Goal: Task Accomplishment & Management: Manage account settings

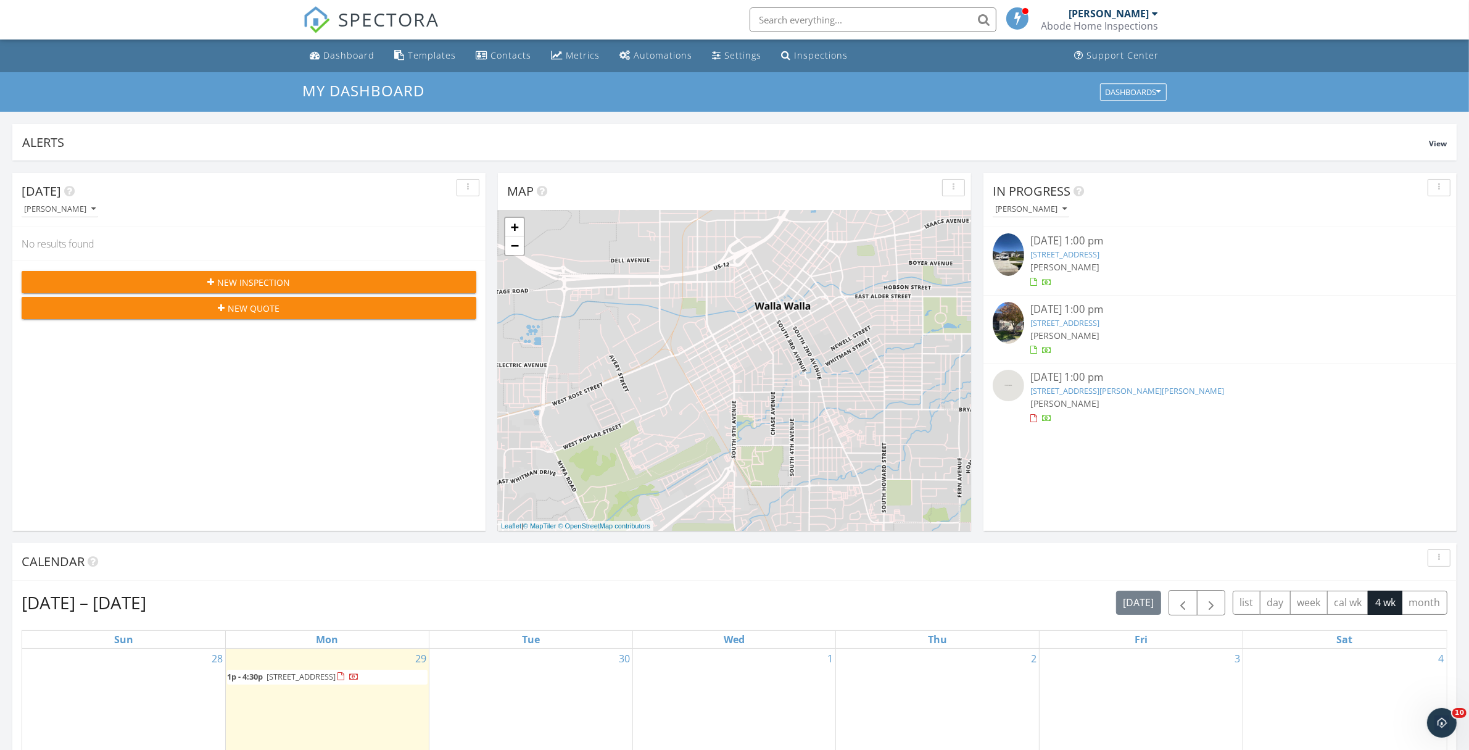
scroll to position [1135, 1481]
click at [1019, 392] on img at bounding box center [1008, 385] width 31 height 31
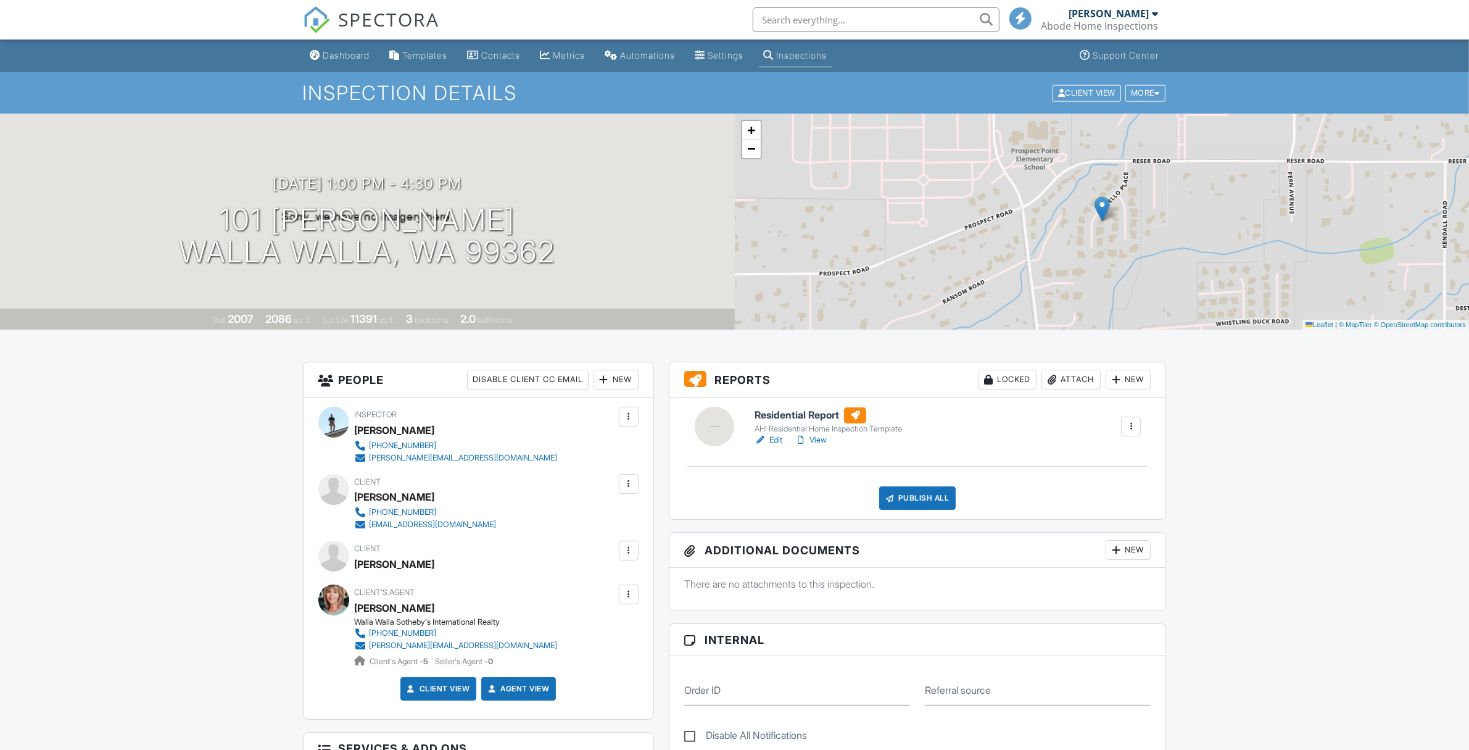
click at [777, 441] on link "Edit" at bounding box center [769, 440] width 28 height 12
click at [779, 438] on link "Edit" at bounding box center [769, 440] width 28 height 12
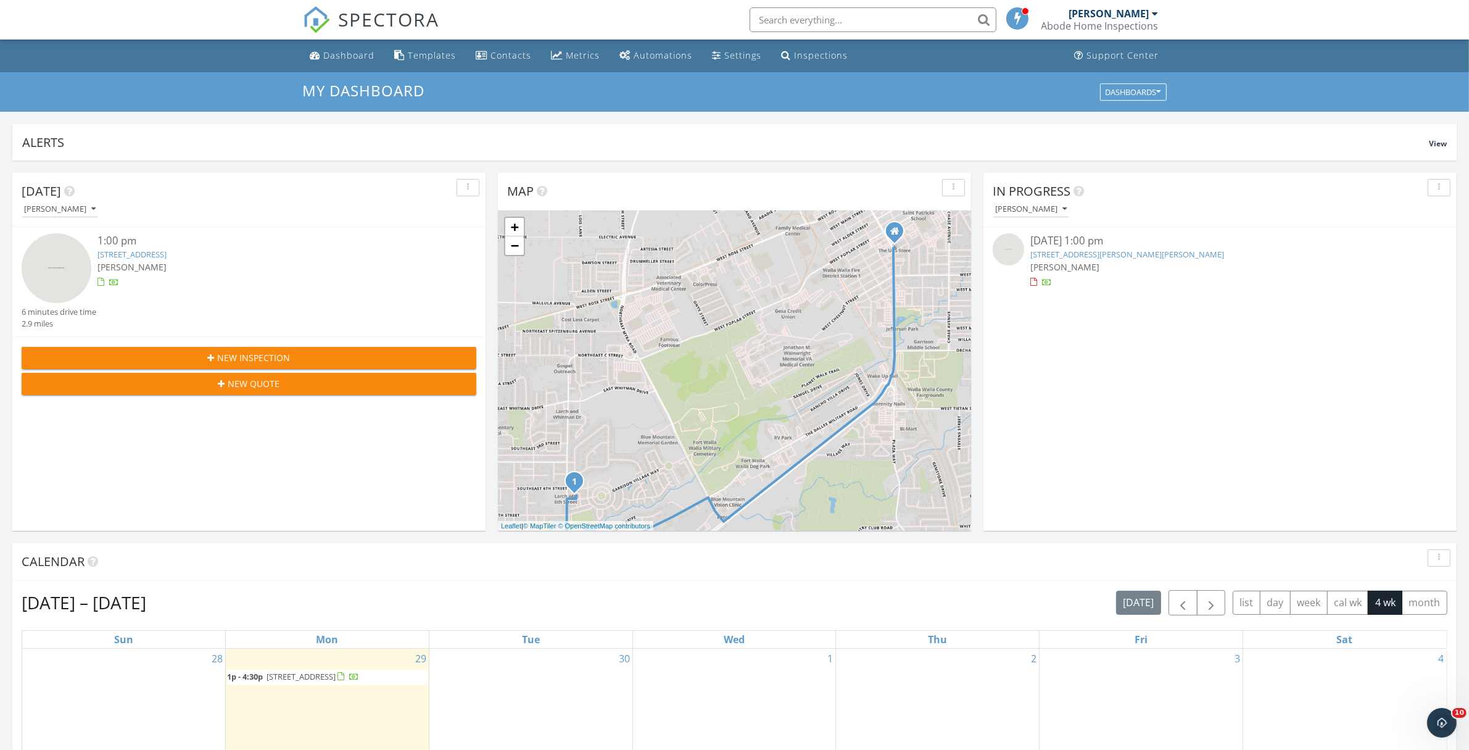
click at [1003, 244] on img at bounding box center [1008, 248] width 31 height 31
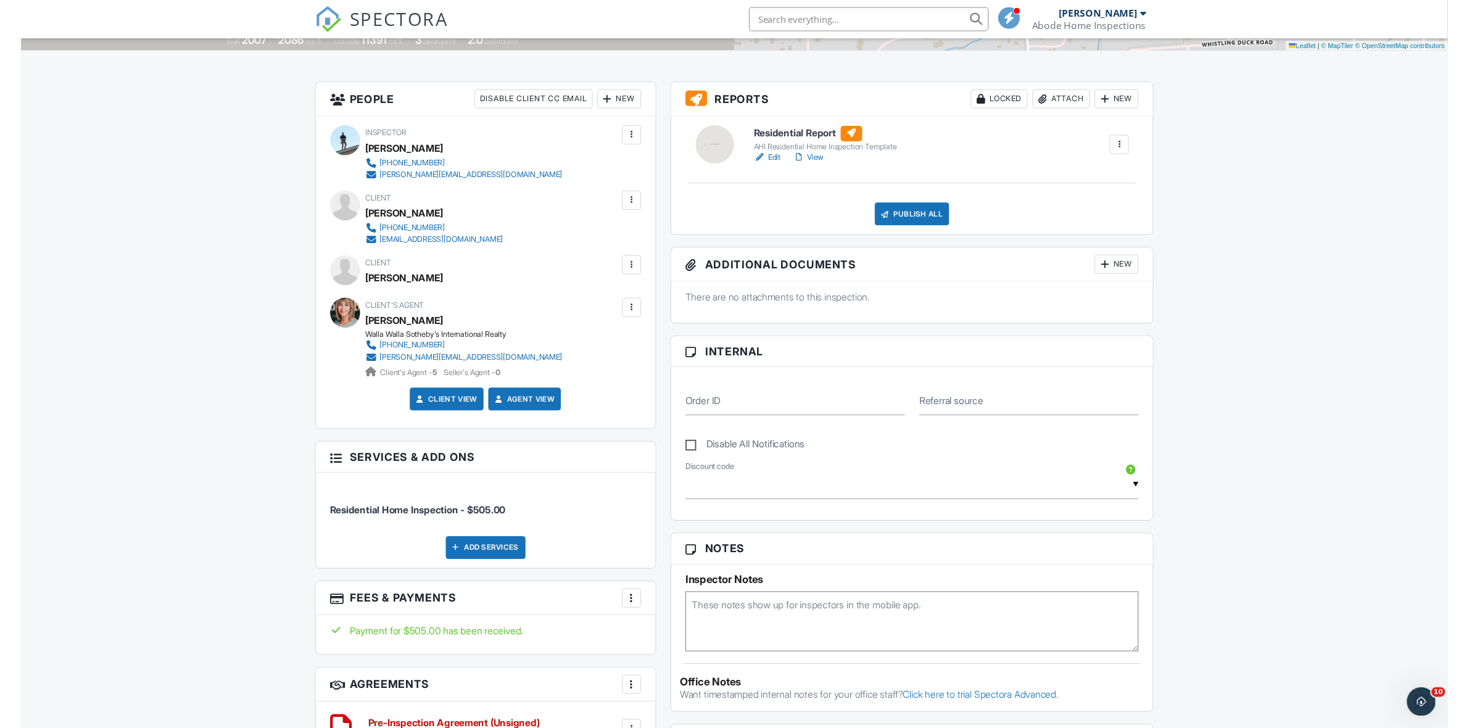
scroll to position [46, 0]
